Goal: Download file/media

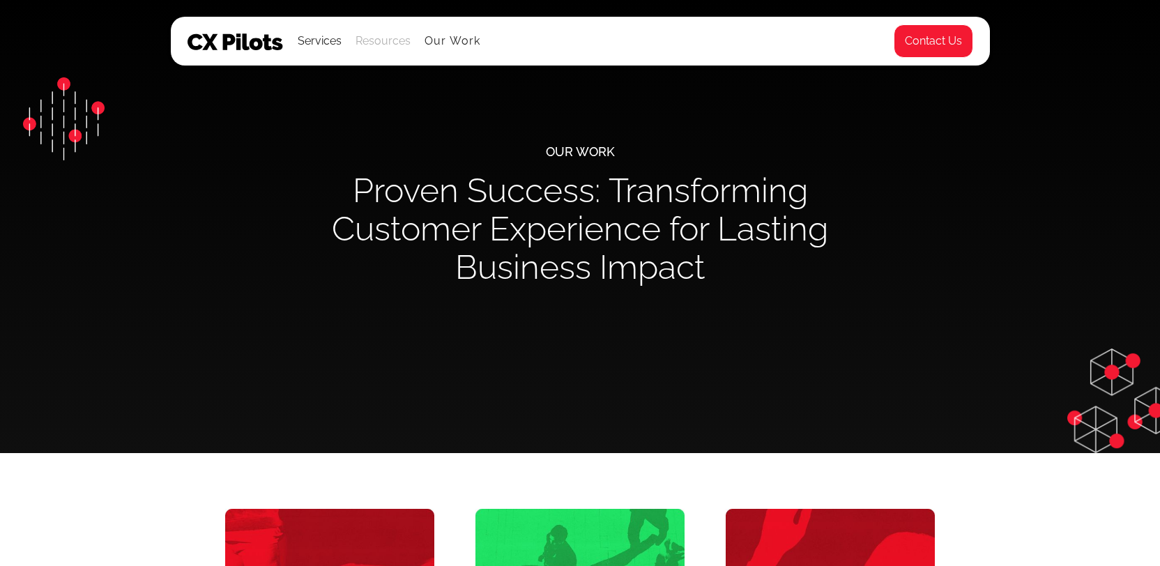
click at [381, 49] on div "Resources" at bounding box center [383, 41] width 55 height 20
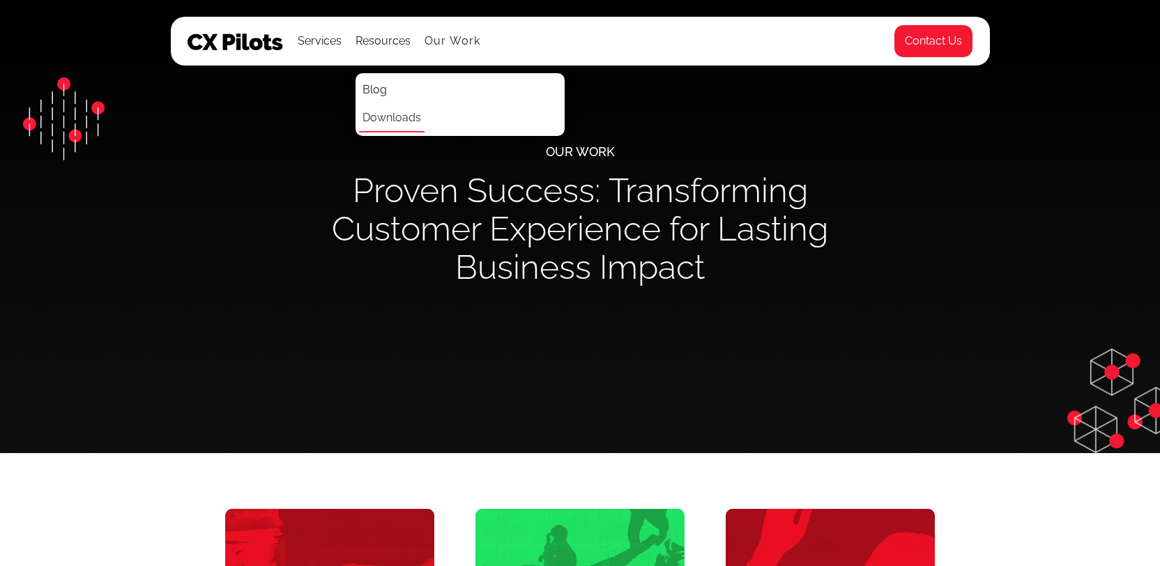
click at [389, 121] on link "Downloads" at bounding box center [392, 119] width 66 height 28
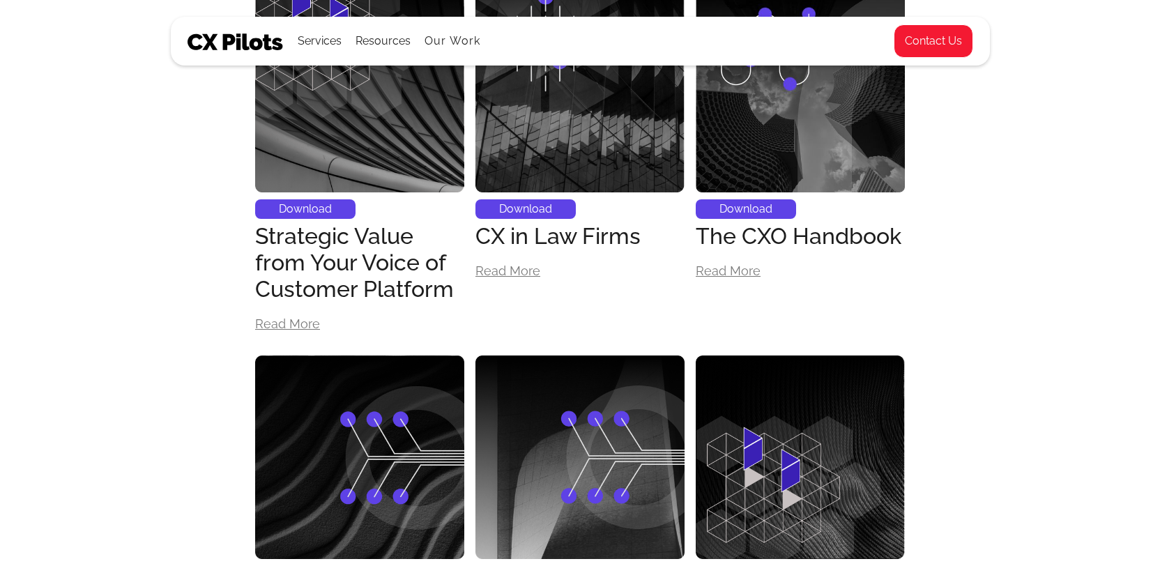
scroll to position [983, 0]
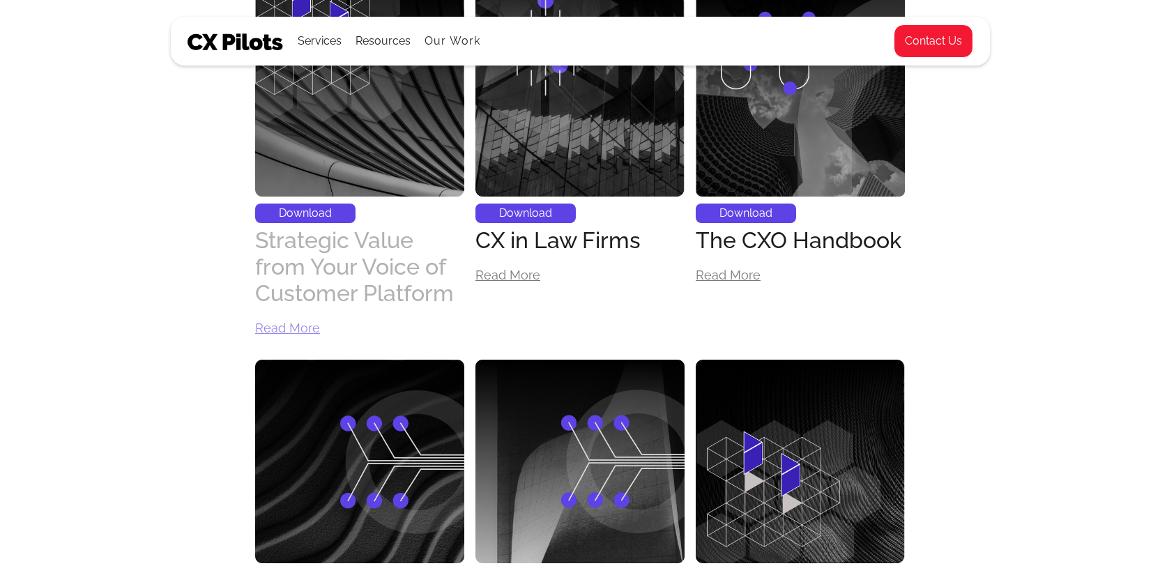
click at [342, 271] on div "Strategic Value from Your Voice of Customer Platform" at bounding box center [359, 267] width 209 height 80
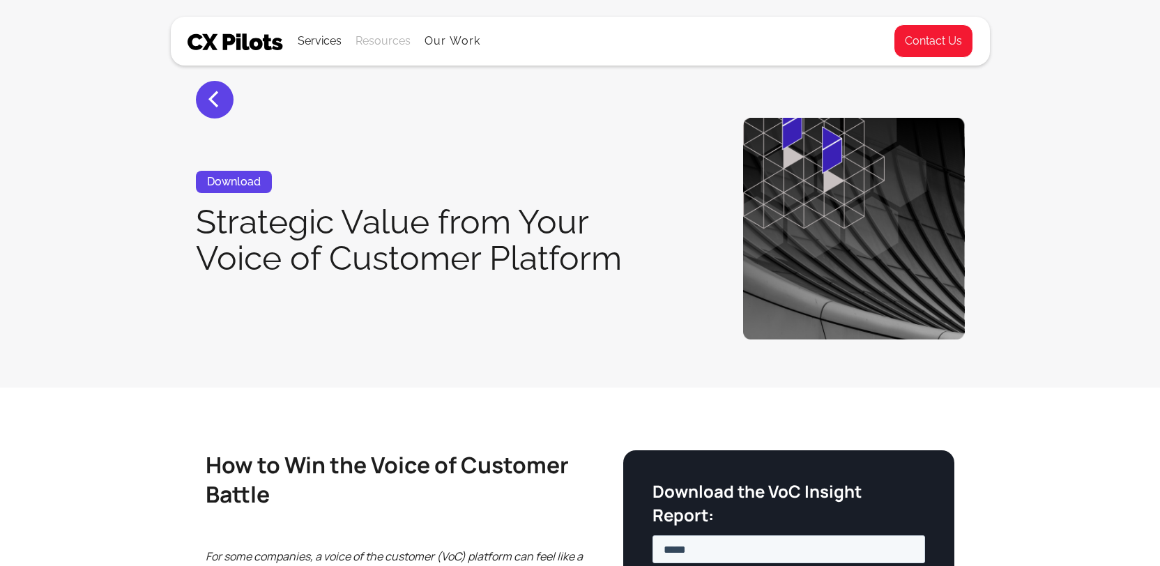
click at [388, 43] on div "Resources" at bounding box center [383, 41] width 55 height 20
click at [396, 93] on nav "Blog Downloads Glossary" at bounding box center [460, 104] width 209 height 63
click at [374, 93] on link "Blog" at bounding box center [374, 91] width 31 height 28
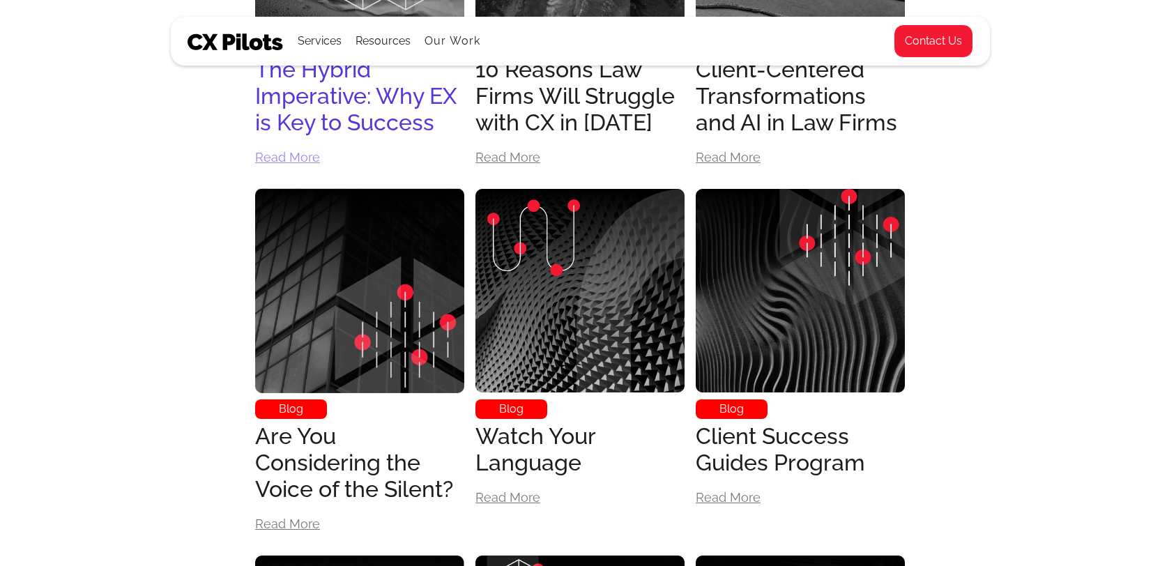
scroll to position [1745, 0]
